Goal: Task Accomplishment & Management: Manage account settings

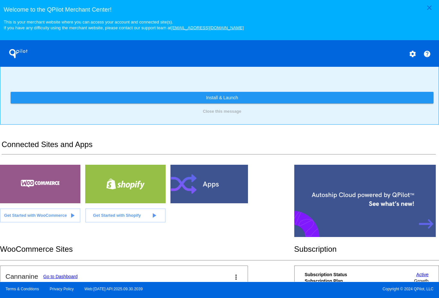
scroll to position [161, 0]
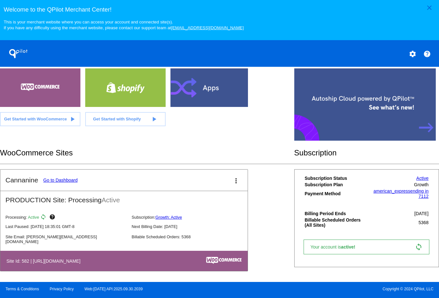
click at [68, 183] on link "Go to Dashboard" at bounding box center [60, 180] width 34 height 5
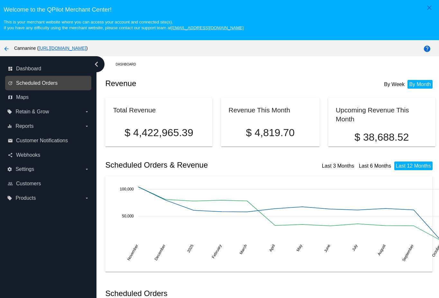
click at [52, 83] on span "Scheduled Orders" at bounding box center [36, 83] width 41 height 6
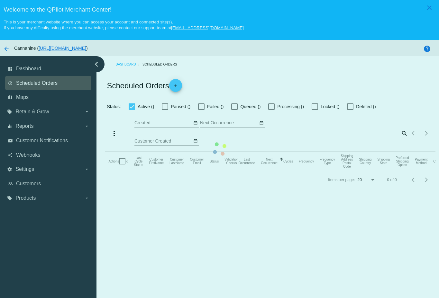
checkbox input "true"
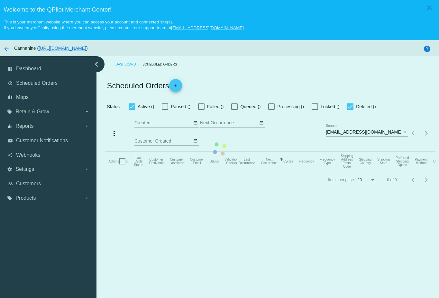
click at [105, 152] on mat-table "Actions Id Last Cycle Status Customer FirstName Customer LastName Customer Emai…" at bounding box center [270, 161] width 330 height 19
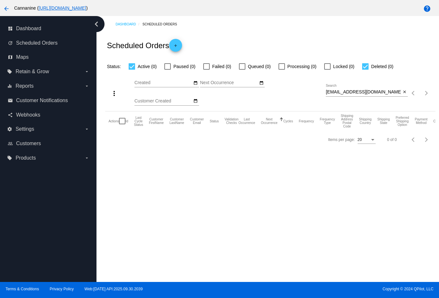
scroll to position [41, 0]
click at [338, 91] on input "[EMAIL_ADDRESS][DOMAIN_NAME]" at bounding box center [363, 92] width 75 height 5
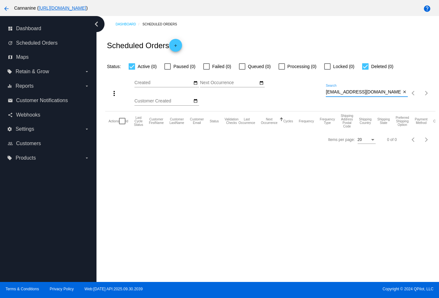
paste input "[PERSON_NAME]-[EMAIL_ADDRESS][DOMAIN_NAME]"
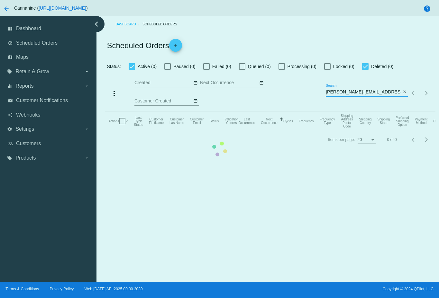
type input "[PERSON_NAME]-[EMAIL_ADDRESS][DOMAIN_NAME]"
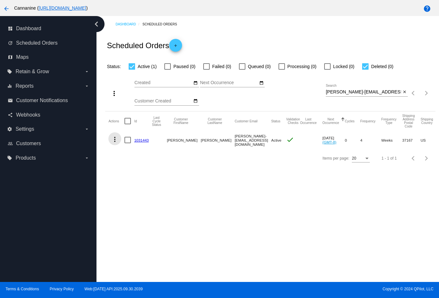
click at [114, 140] on mat-icon "more_vert" at bounding box center [115, 140] width 8 height 8
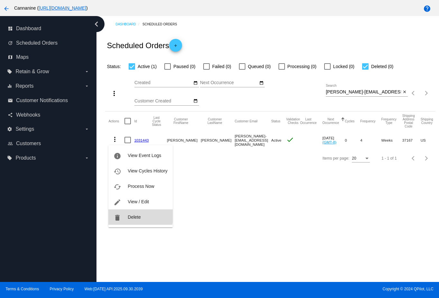
click at [126, 214] on button "delete Delete" at bounding box center [140, 217] width 64 height 15
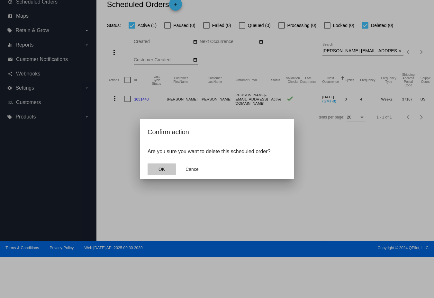
click at [167, 165] on button "OK" at bounding box center [162, 170] width 28 height 12
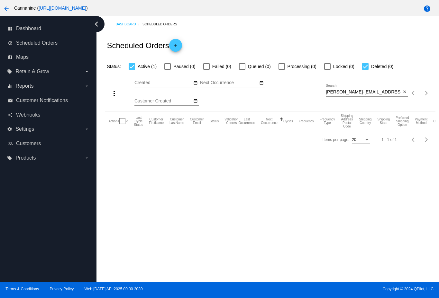
click at [384, 94] on input "[PERSON_NAME]-[EMAIL_ADDRESS][DOMAIN_NAME]" at bounding box center [363, 92] width 75 height 5
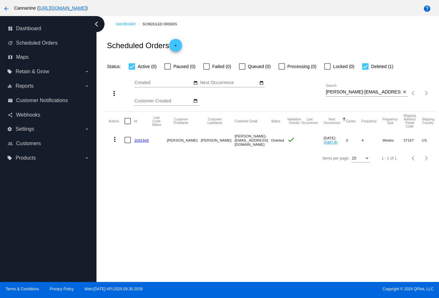
click at [232, 218] on div "Dashboard Scheduled Orders Scheduled Orders add Status: Active (0) Paused (0) F…" at bounding box center [267, 149] width 342 height 266
